Goal: Information Seeking & Learning: Learn about a topic

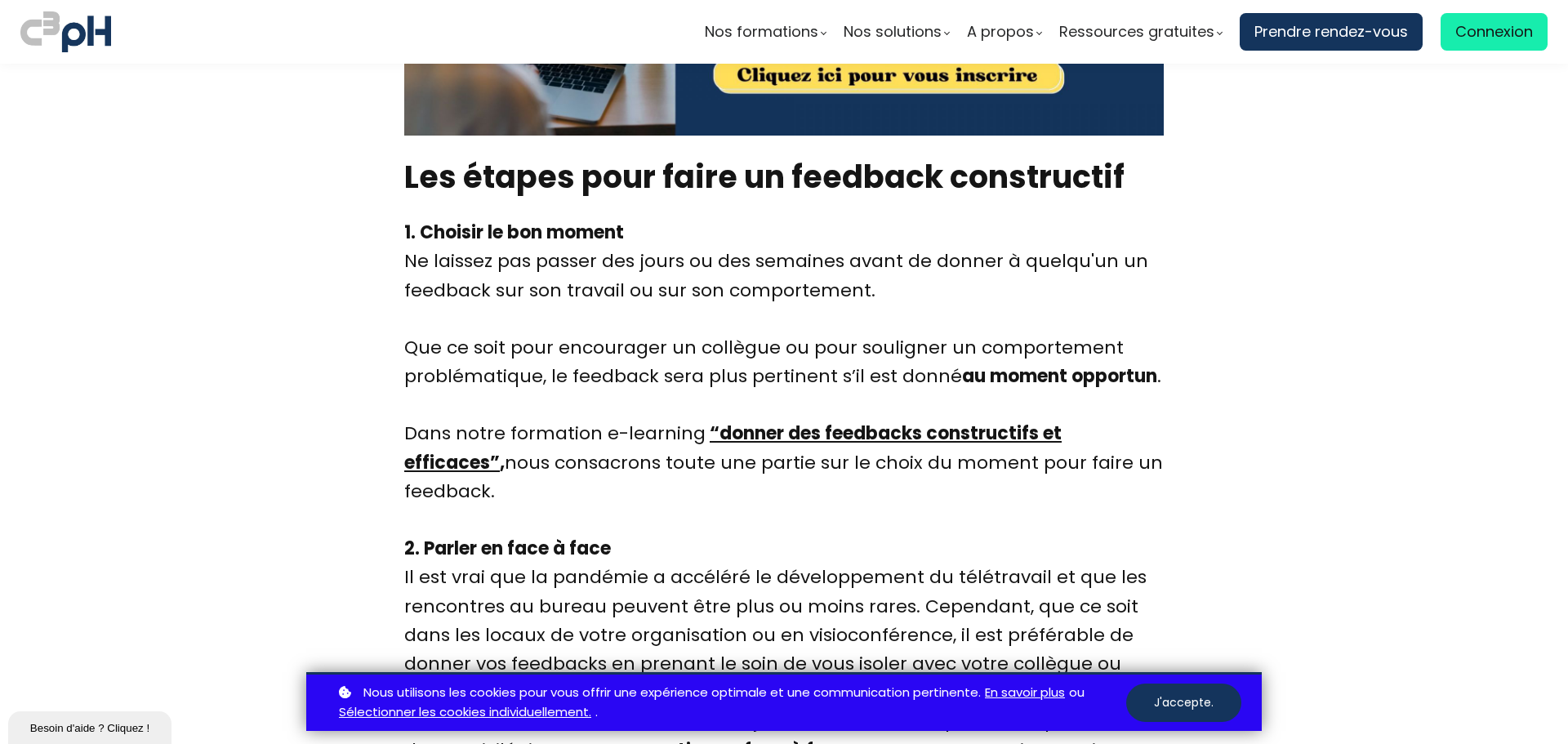
scroll to position [3213, 0]
